Goal: Task Accomplishment & Management: Manage account settings

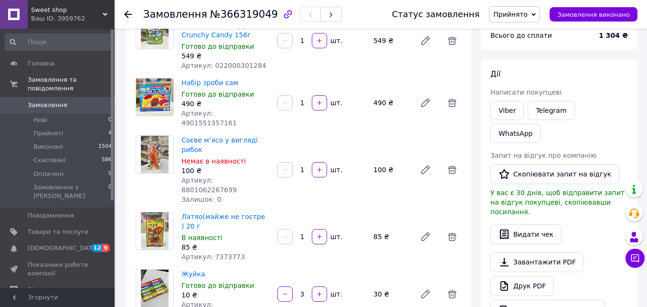
scroll to position [96, 0]
click at [68, 167] on li "Оплачені 9" at bounding box center [59, 173] width 118 height 13
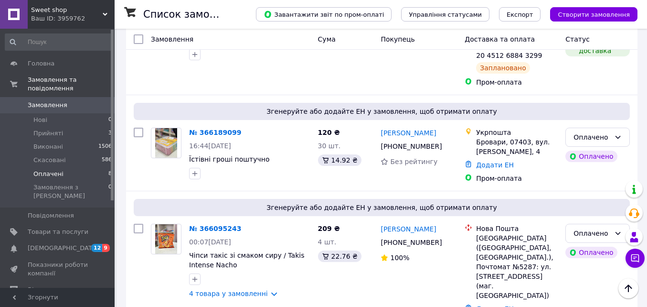
scroll to position [771, 0]
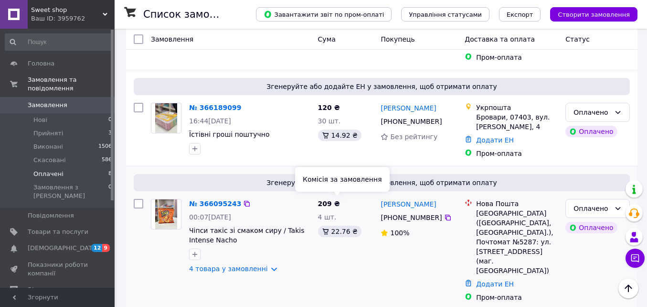
scroll to position [771, 0]
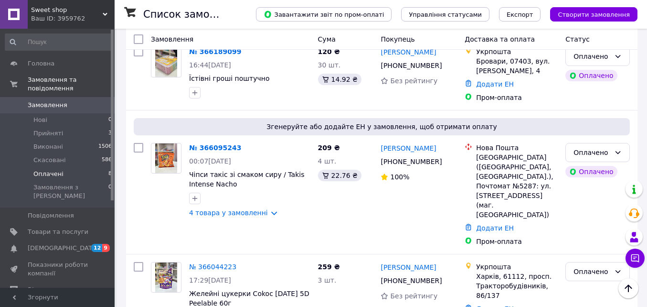
click at [82, 167] on li "Оплачені 8" at bounding box center [59, 173] width 118 height 13
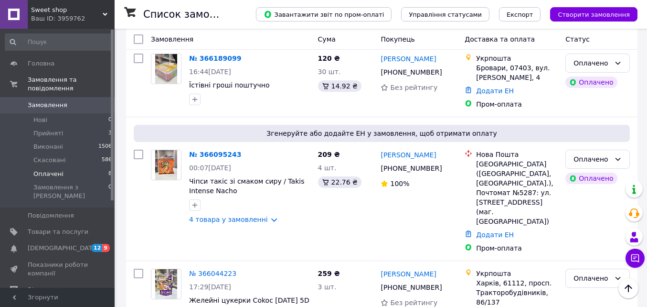
scroll to position [771, 0]
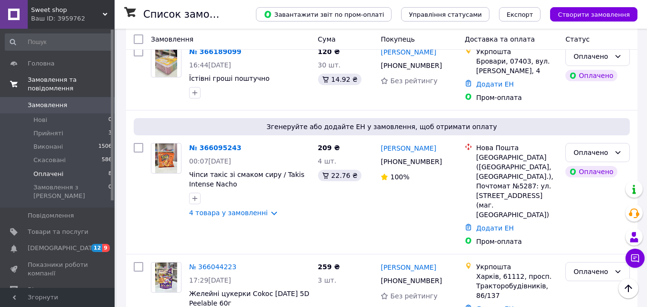
click at [66, 76] on span "Замовлення та повідомлення" at bounding box center [71, 83] width 87 height 17
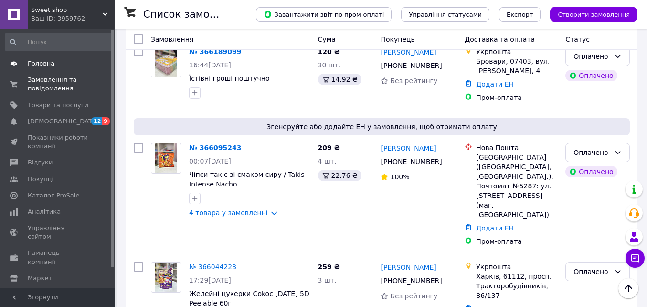
click at [39, 67] on span "Головна" at bounding box center [41, 63] width 27 height 9
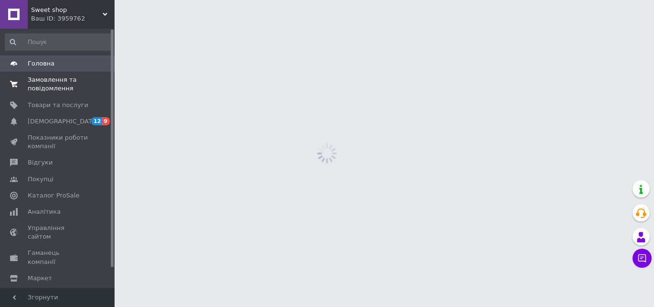
click at [41, 82] on span "Замовлення та повідомлення" at bounding box center [58, 83] width 61 height 17
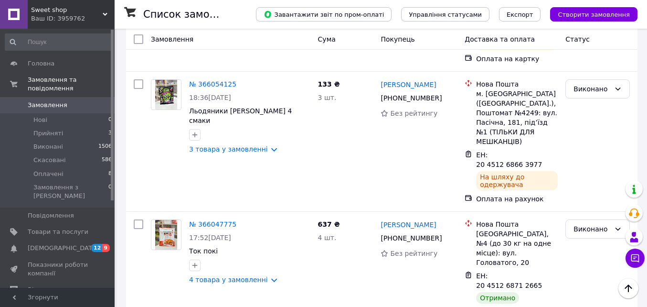
scroll to position [1922, 0]
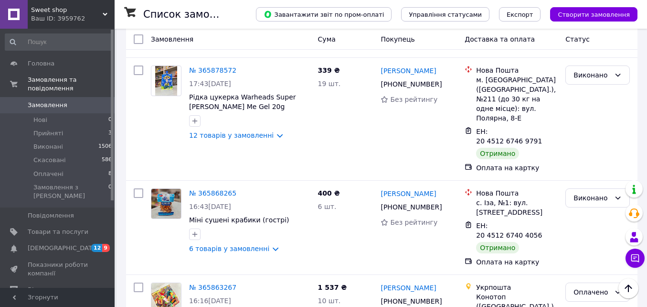
scroll to position [621, 0]
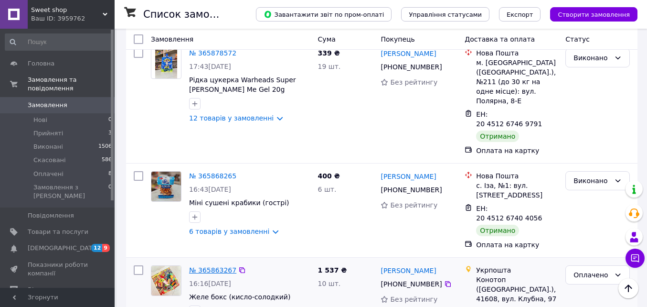
click at [208, 266] on link "№ 365863267" at bounding box center [212, 270] width 47 height 8
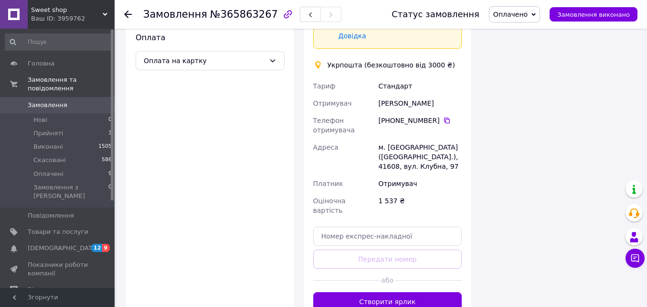
scroll to position [788, 0]
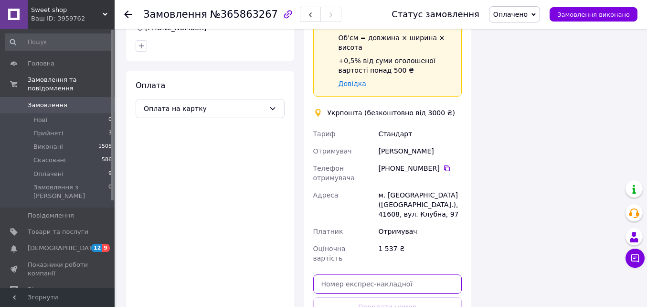
click at [384, 274] on input "text" at bounding box center [387, 283] width 149 height 19
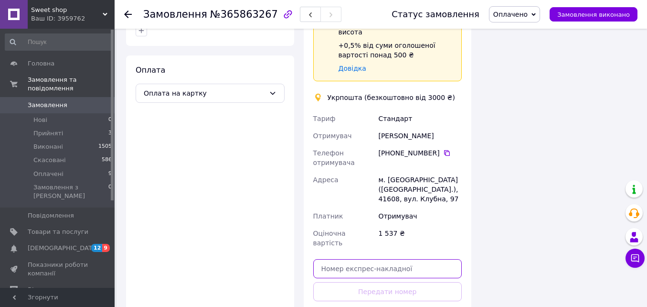
scroll to position [932, 0]
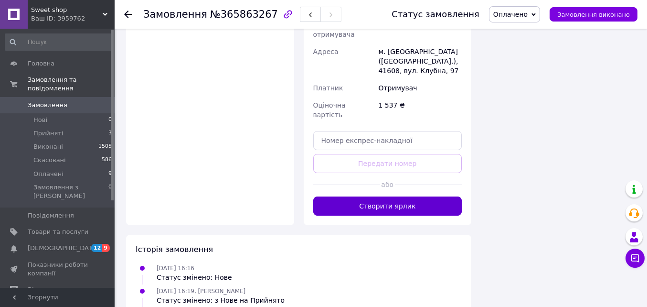
click at [368, 196] on button "Створити ярлик" at bounding box center [387, 205] width 149 height 19
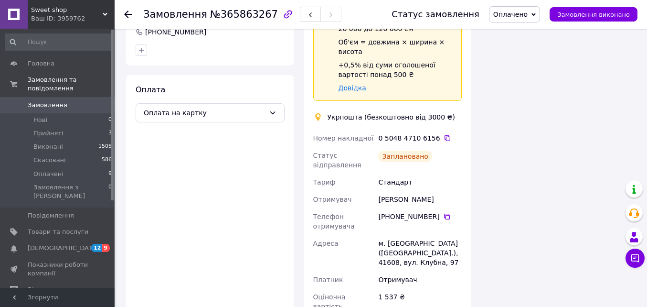
scroll to position [736, 0]
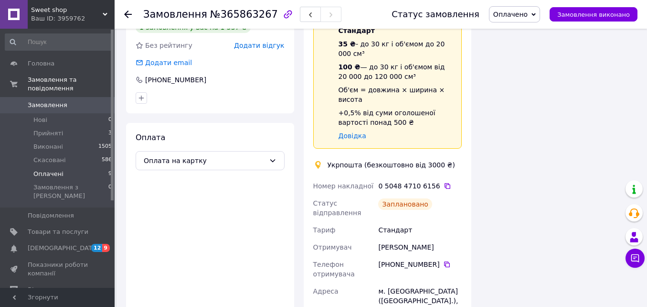
click at [64, 167] on li "Оплачені 9" at bounding box center [59, 173] width 118 height 13
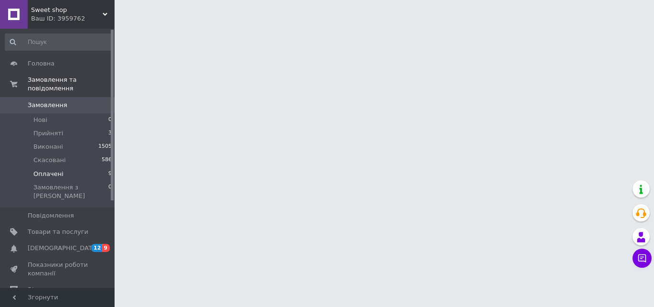
click at [107, 167] on li "Оплачені 9" at bounding box center [59, 173] width 118 height 13
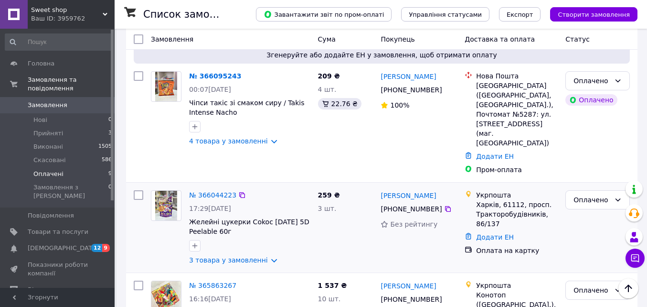
scroll to position [855, 0]
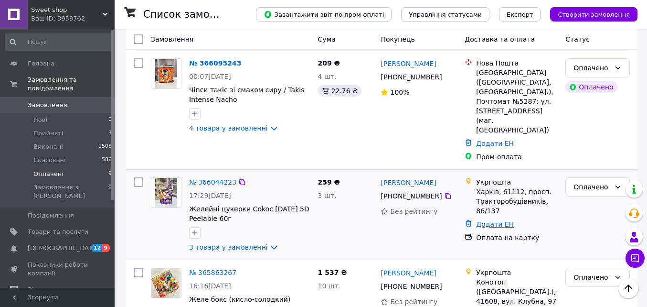
click at [490, 220] on link "Додати ЕН" at bounding box center [495, 224] width 38 height 8
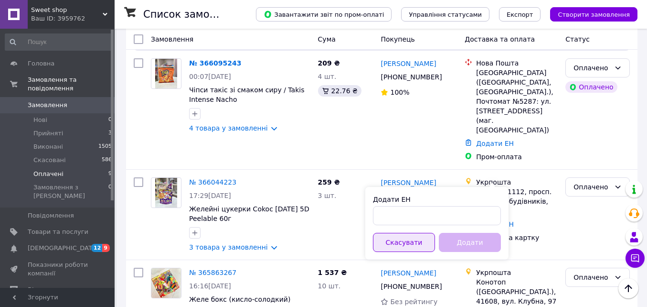
click at [427, 239] on button "Скасувати" at bounding box center [404, 242] width 62 height 19
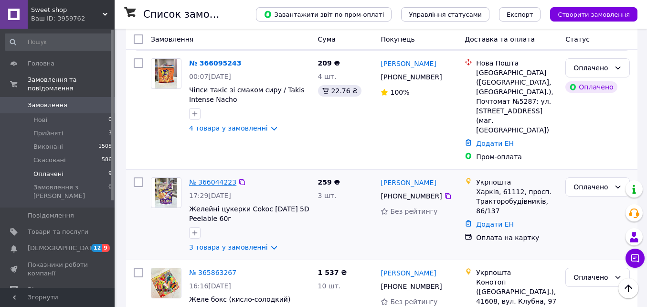
click at [221, 178] on link "№ 366044223" at bounding box center [212, 182] width 47 height 8
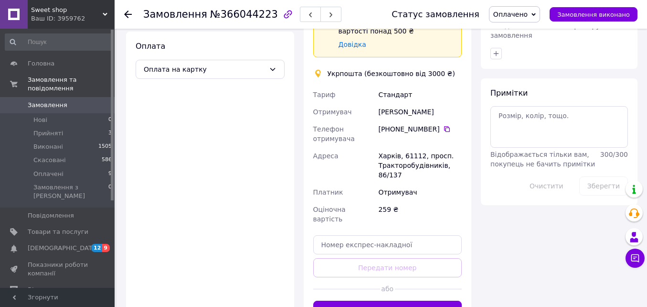
scroll to position [553, 0]
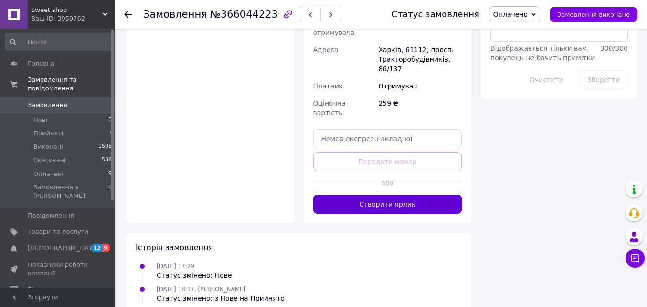
click at [380, 194] on button "Створити ярлик" at bounding box center [387, 203] width 149 height 19
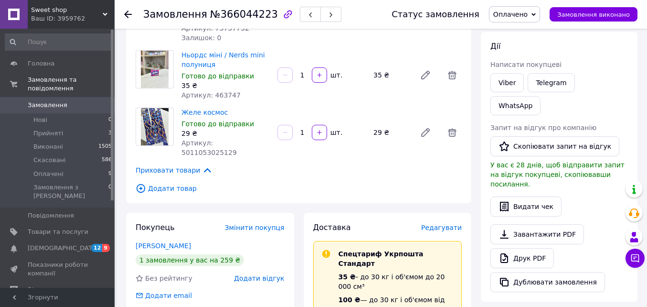
scroll to position [0, 0]
